Goal: Find specific page/section: Find specific page/section

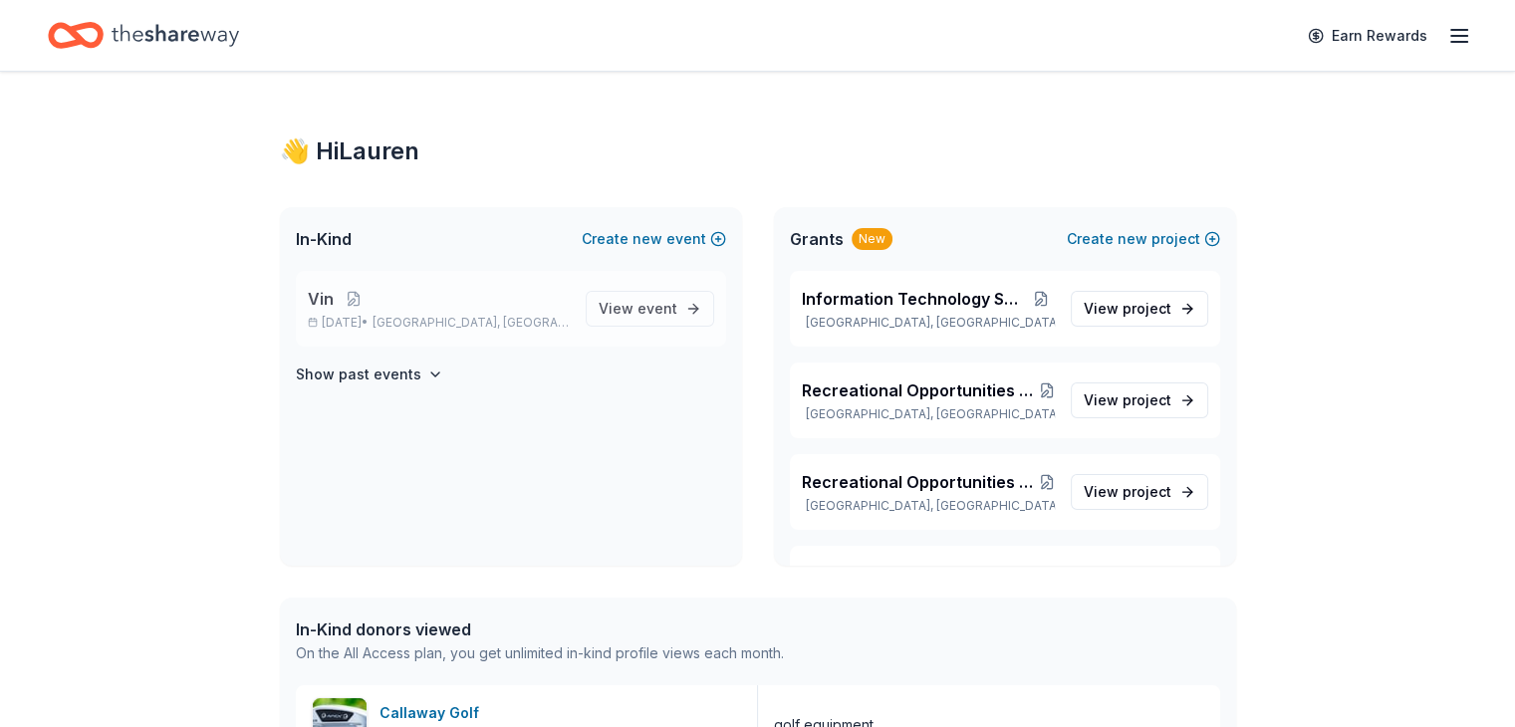
click at [328, 312] on div "Vin [DATE] • [GEOGRAPHIC_DATA], [GEOGRAPHIC_DATA]" at bounding box center [439, 309] width 262 height 44
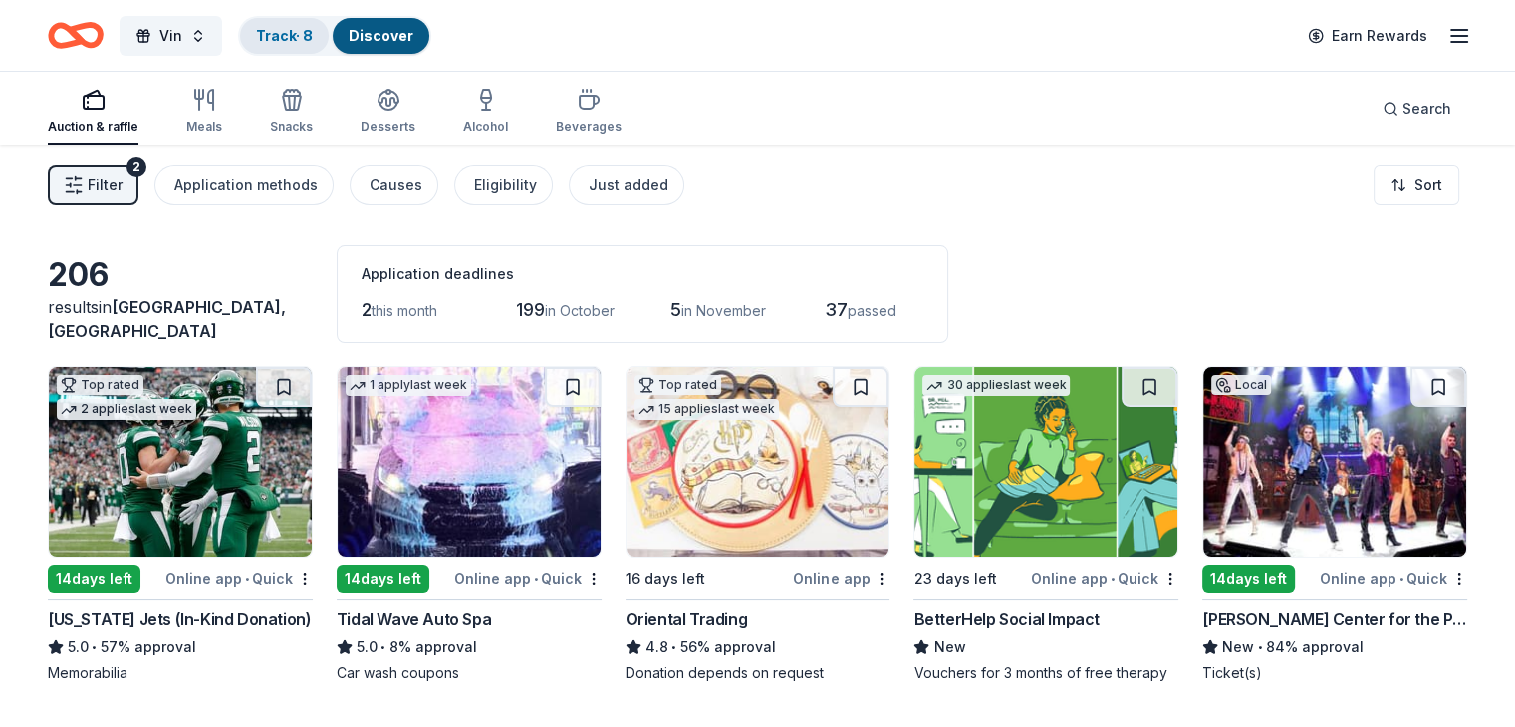
click at [313, 38] on link "Track · 8" at bounding box center [284, 35] width 57 height 17
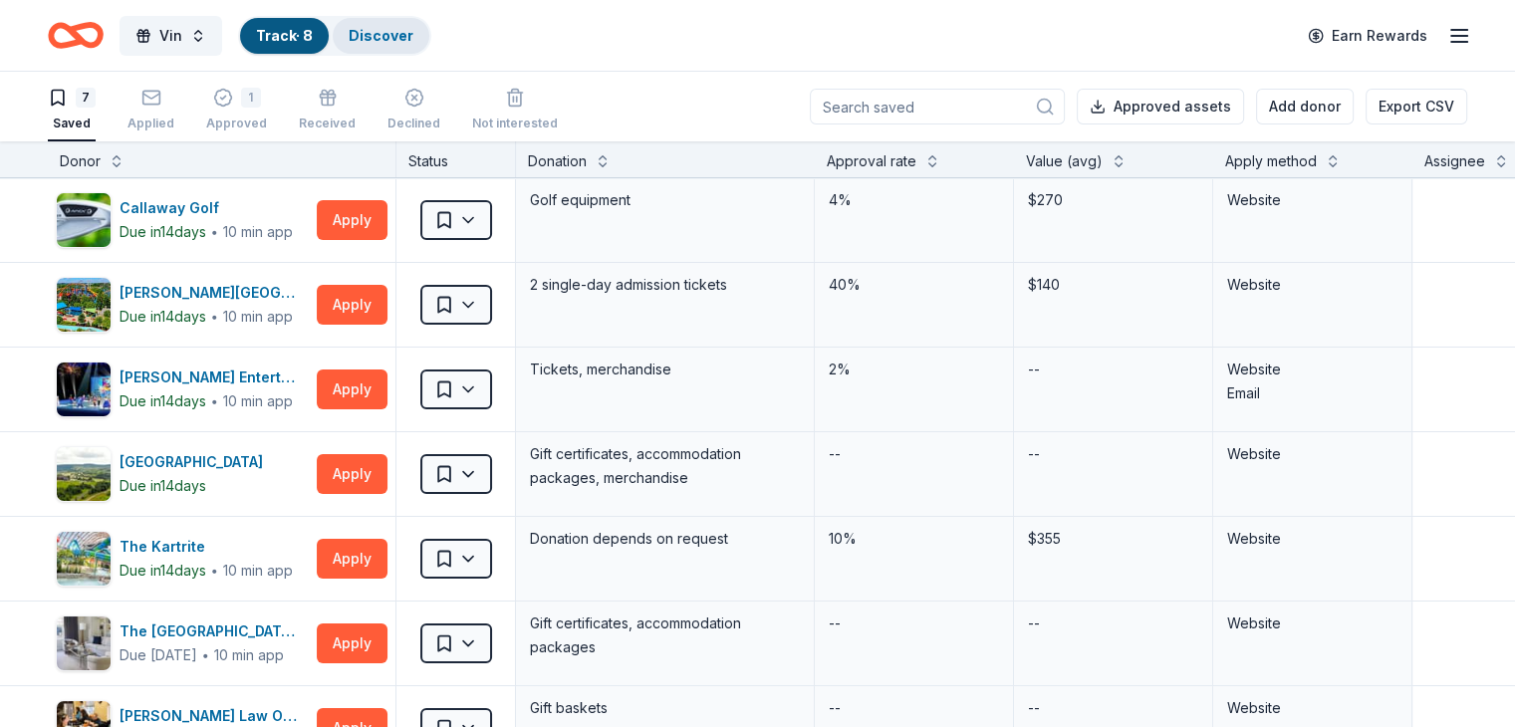
click at [407, 38] on link "Discover" at bounding box center [381, 35] width 65 height 17
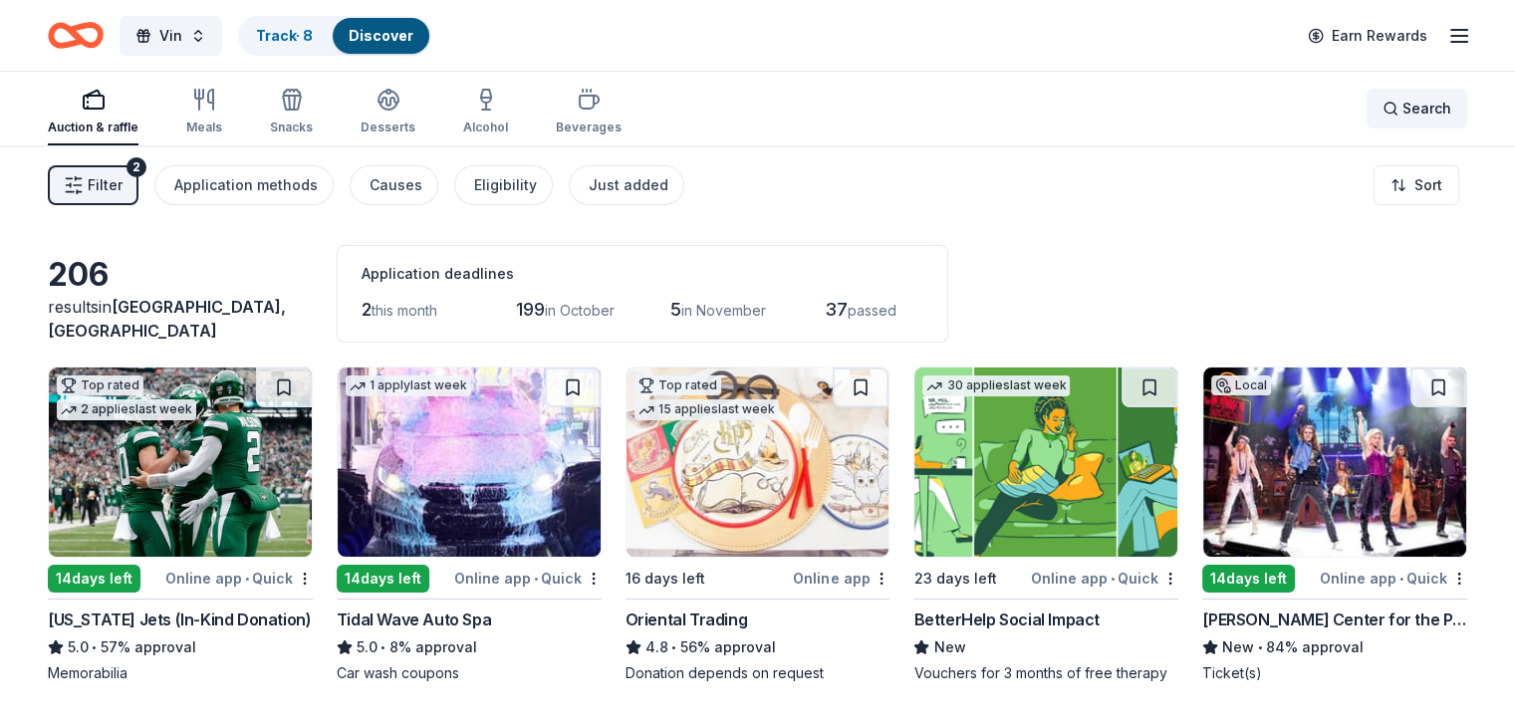
click at [1402, 109] on span "Search" at bounding box center [1426, 109] width 49 height 24
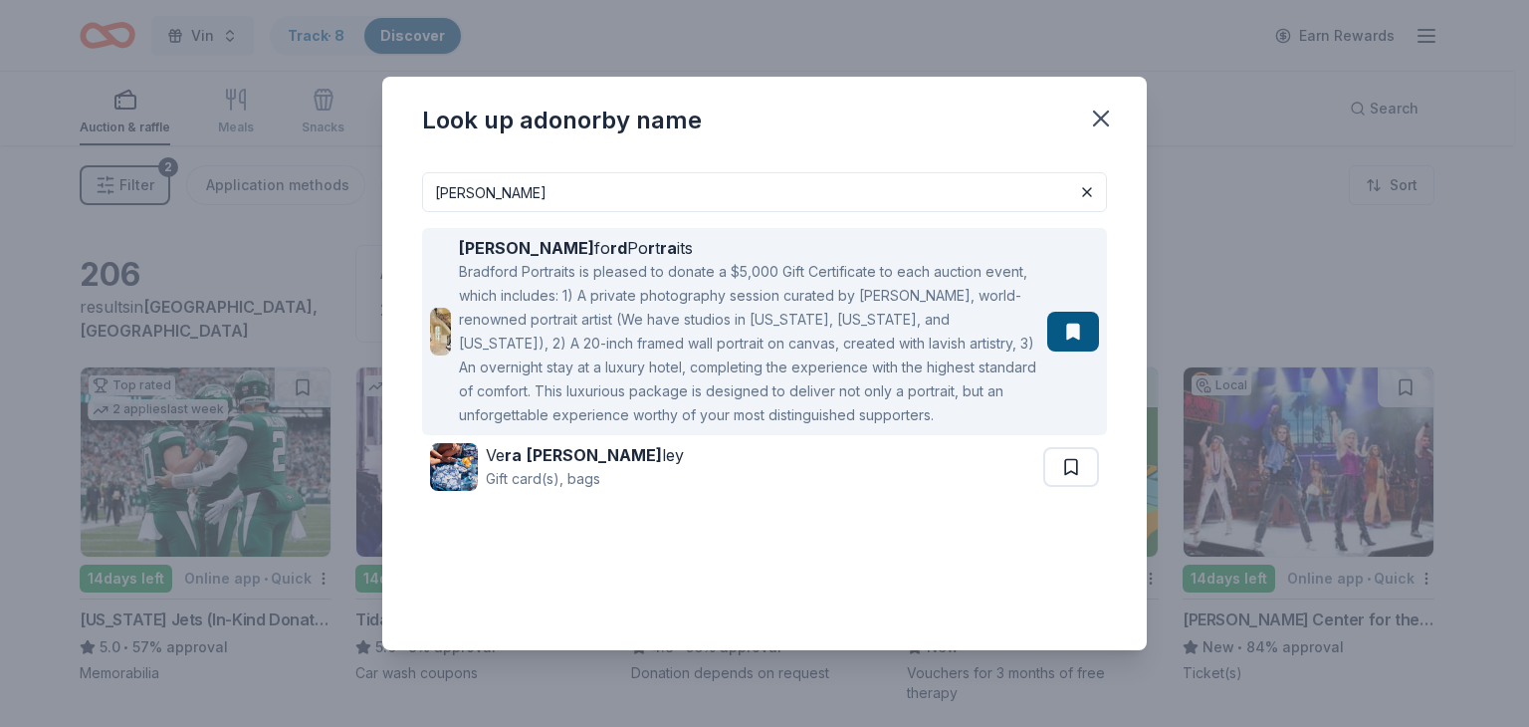
type input "[PERSON_NAME]"
click at [532, 248] on div "[PERSON_NAME] fo rd Po r t ra its" at bounding box center [749, 248] width 581 height 24
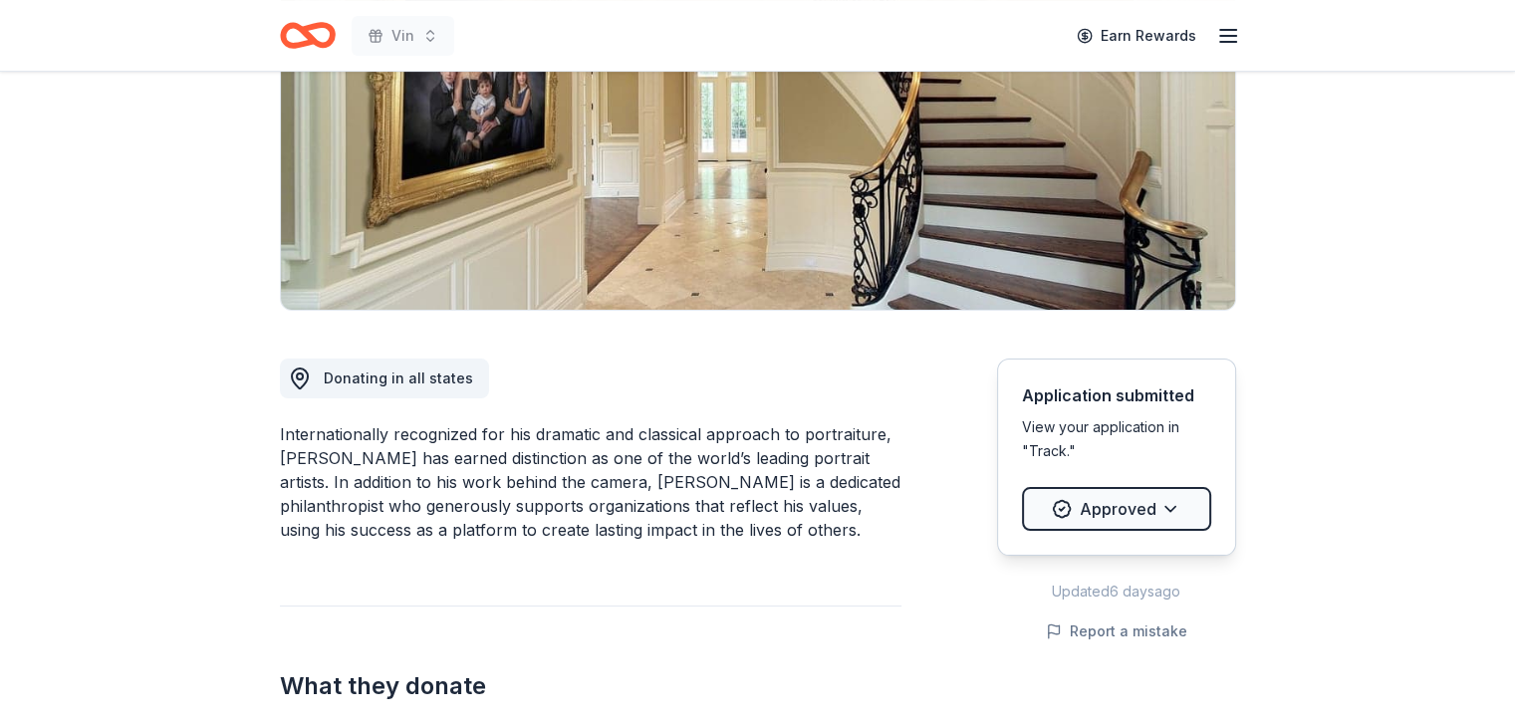
scroll to position [398, 0]
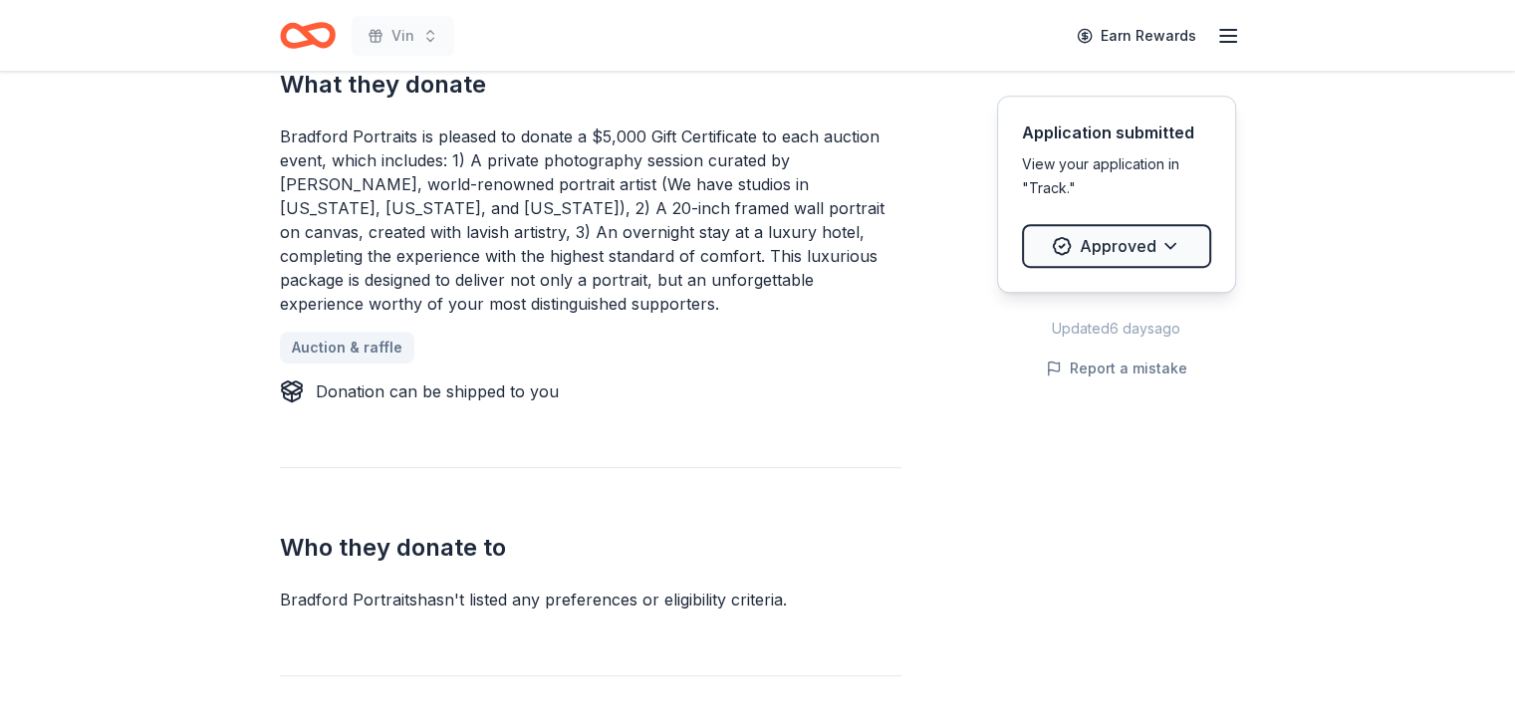
scroll to position [797, 0]
